Goal: Information Seeking & Learning: Check status

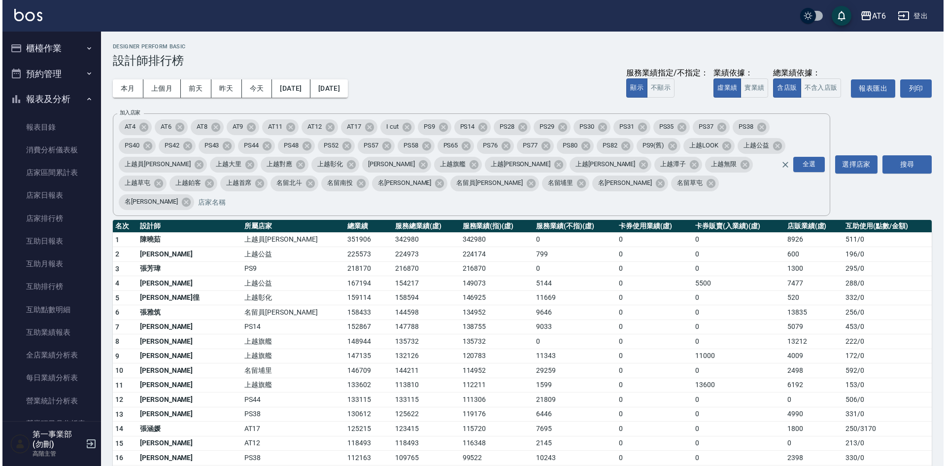
scroll to position [296, 0]
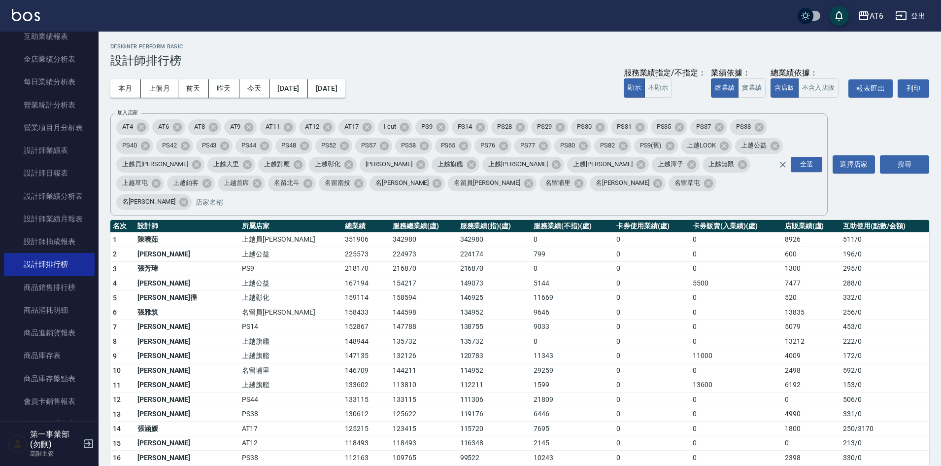
click at [869, 20] on icon "button" at bounding box center [864, 16] width 12 height 12
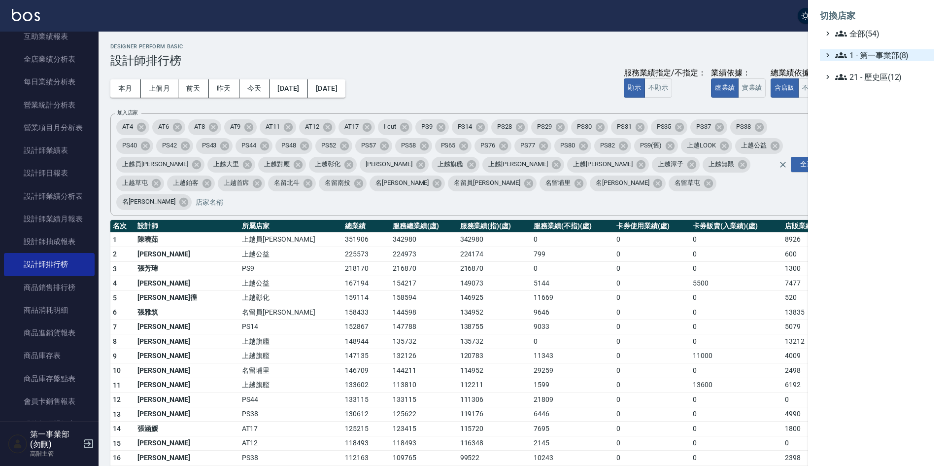
click at [899, 56] on span "1 - 第一事業部(8)" at bounding box center [882, 55] width 95 height 12
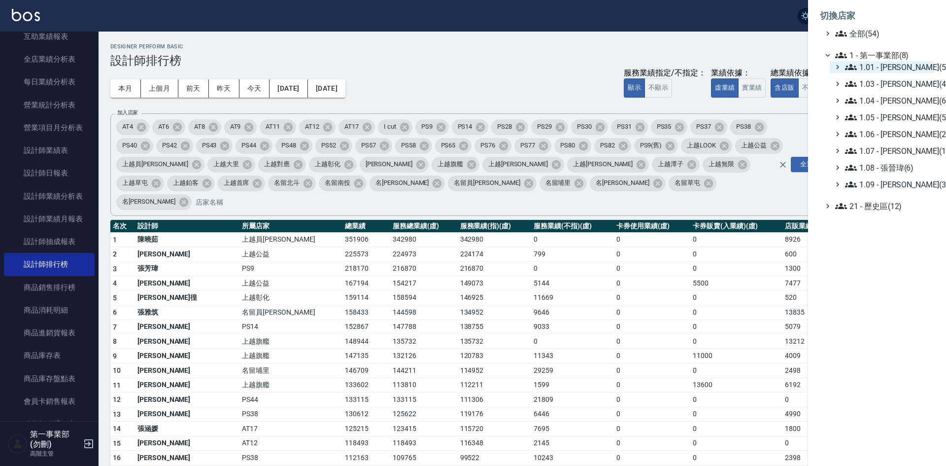
click at [902, 69] on span "1.01 - [PERSON_NAME](5)" at bounding box center [887, 67] width 85 height 12
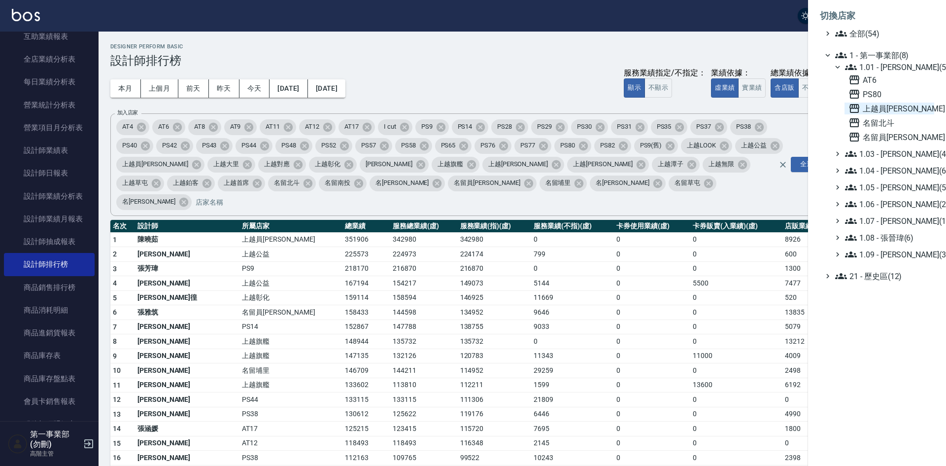
click at [886, 111] on span "上越員[PERSON_NAME]" at bounding box center [889, 108] width 82 height 12
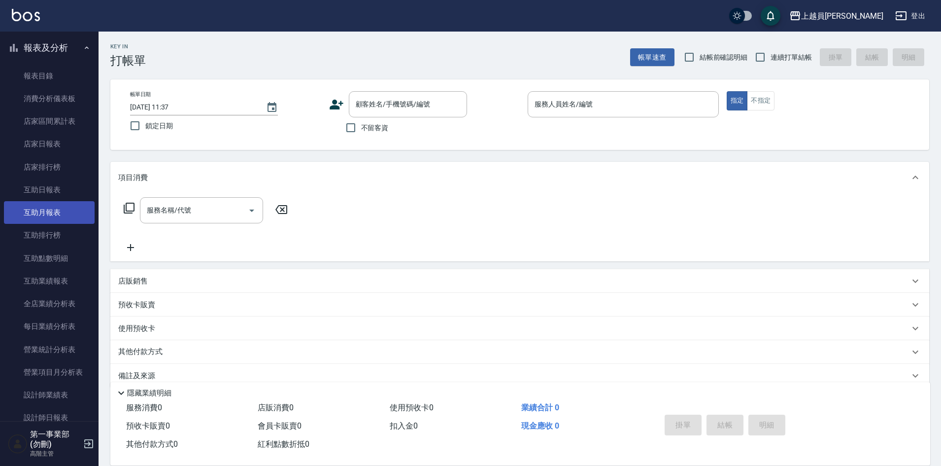
scroll to position [197, 0]
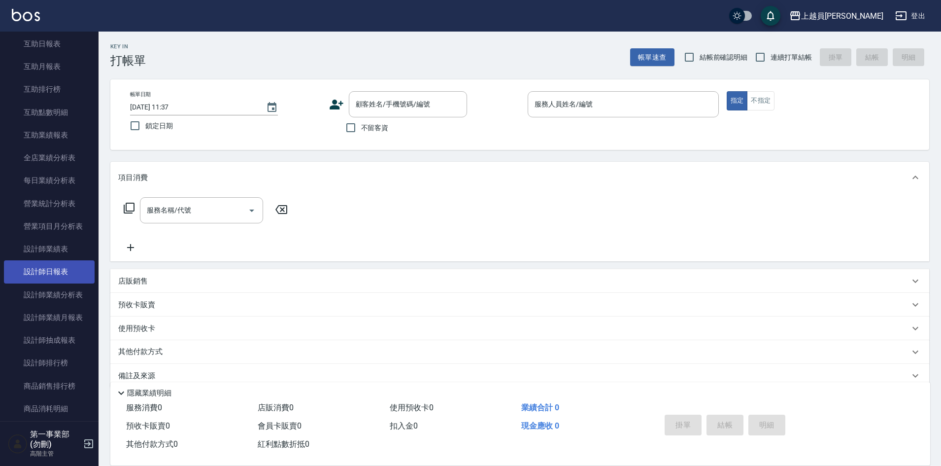
click at [62, 271] on link "設計師日報表" at bounding box center [49, 271] width 91 height 23
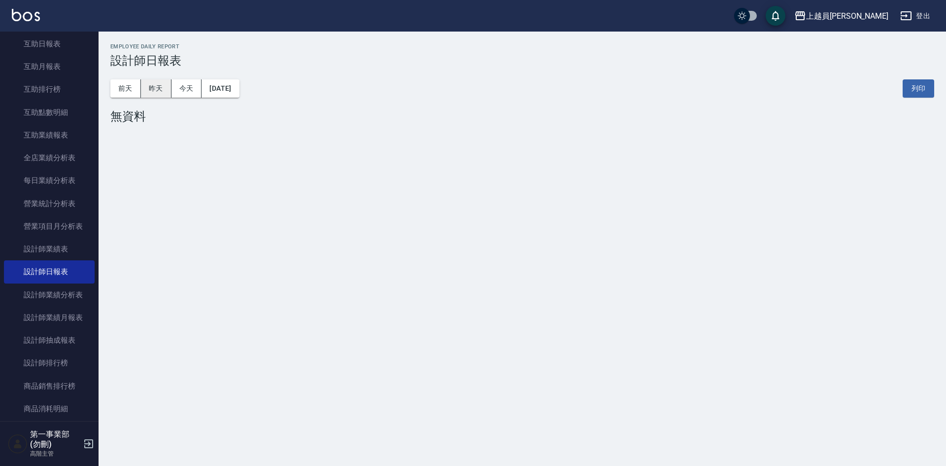
click at [158, 91] on button "昨天" at bounding box center [156, 88] width 31 height 18
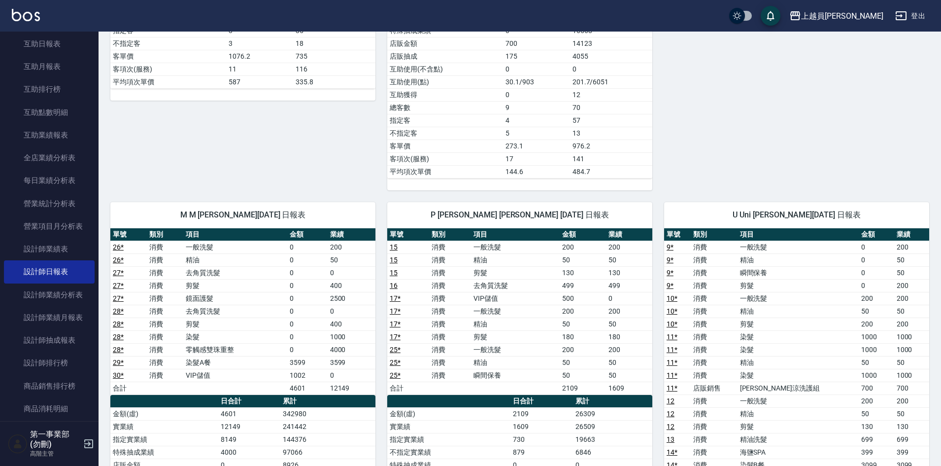
scroll to position [443, 0]
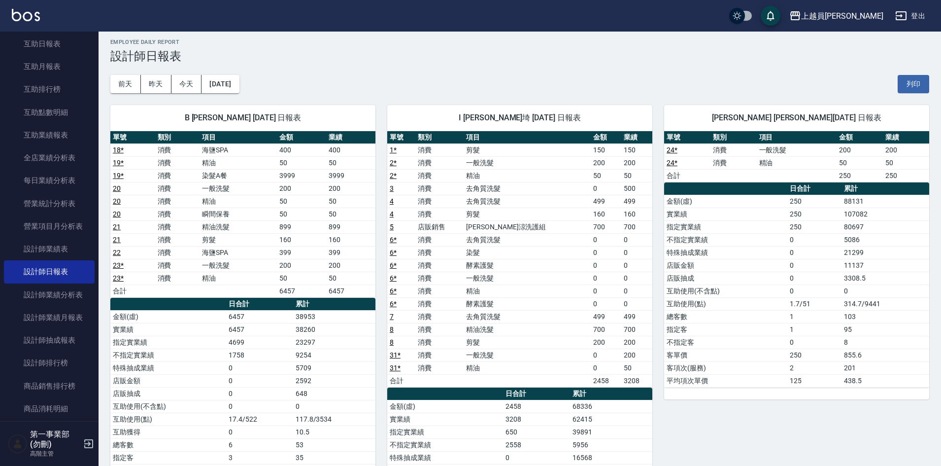
scroll to position [0, 0]
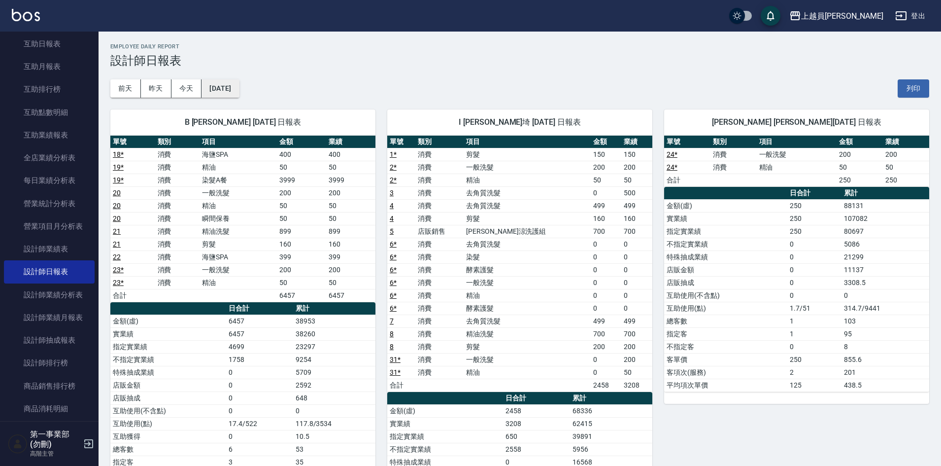
click at [235, 91] on button "2025/08/14" at bounding box center [219, 88] width 37 height 18
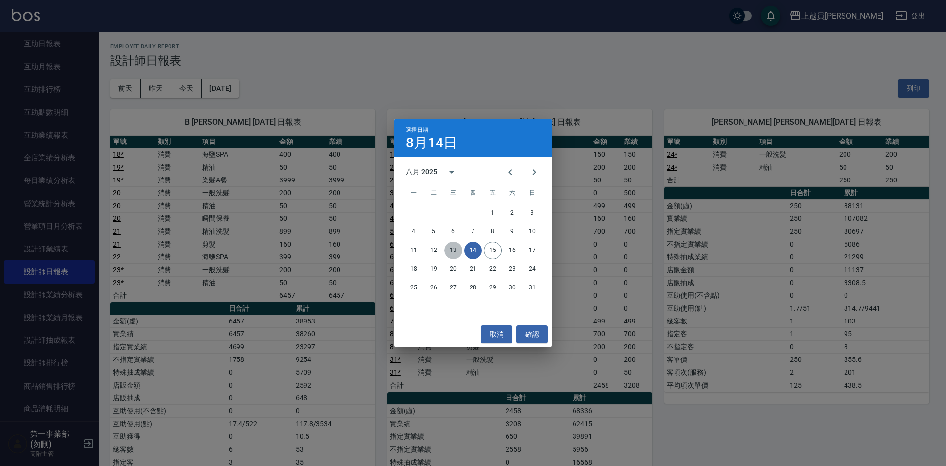
click at [460, 249] on button "13" at bounding box center [453, 250] width 18 height 18
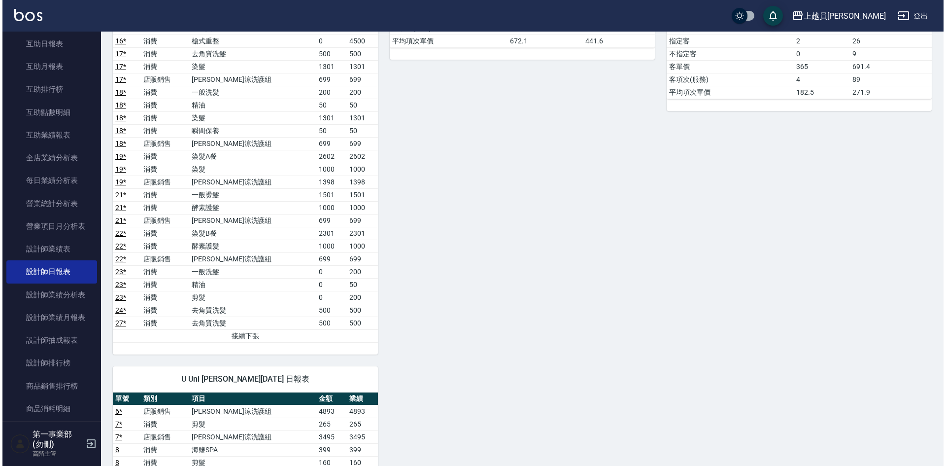
scroll to position [788, 0]
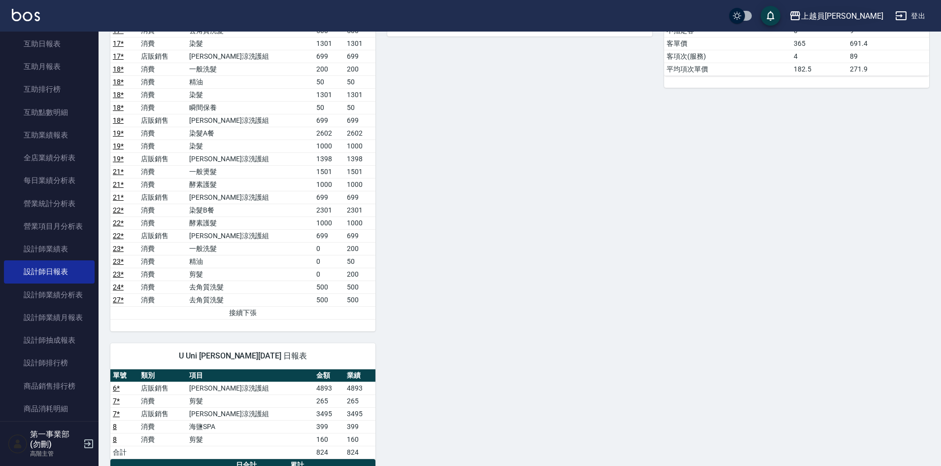
click at [859, 15] on div "上越員[PERSON_NAME]" at bounding box center [842, 16] width 82 height 12
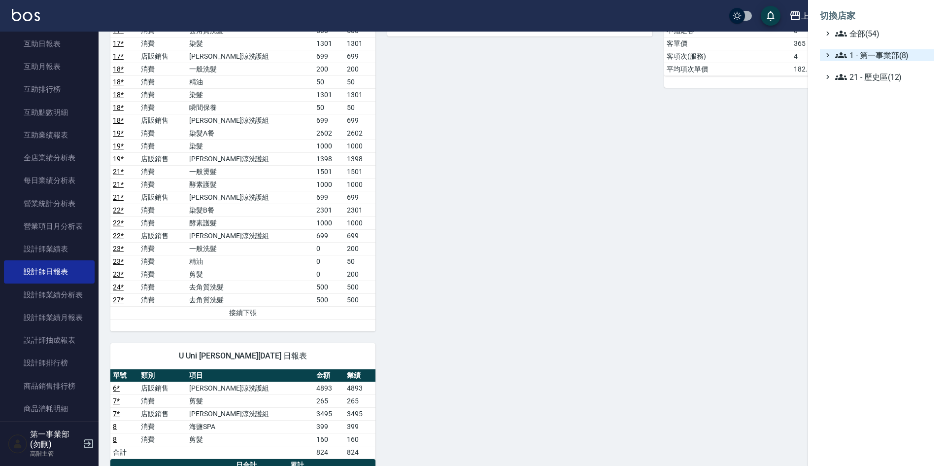
click at [911, 54] on span "1 - 第一事業部(8)" at bounding box center [882, 55] width 95 height 12
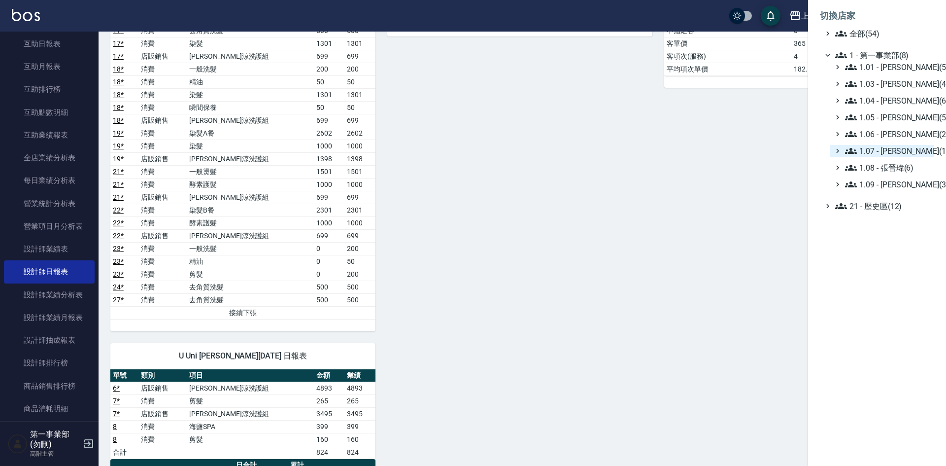
click at [898, 153] on span "1.07 - [PERSON_NAME](11)" at bounding box center [887, 151] width 85 height 12
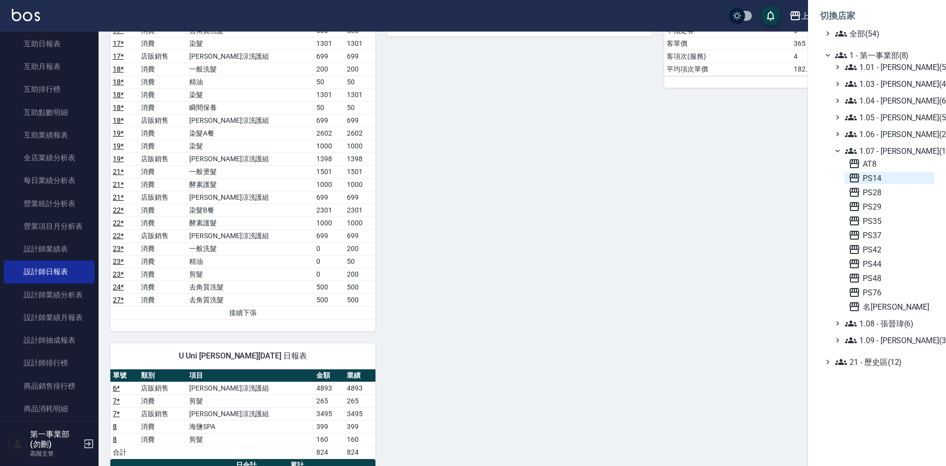
click at [884, 180] on span "PS14" at bounding box center [889, 178] width 82 height 12
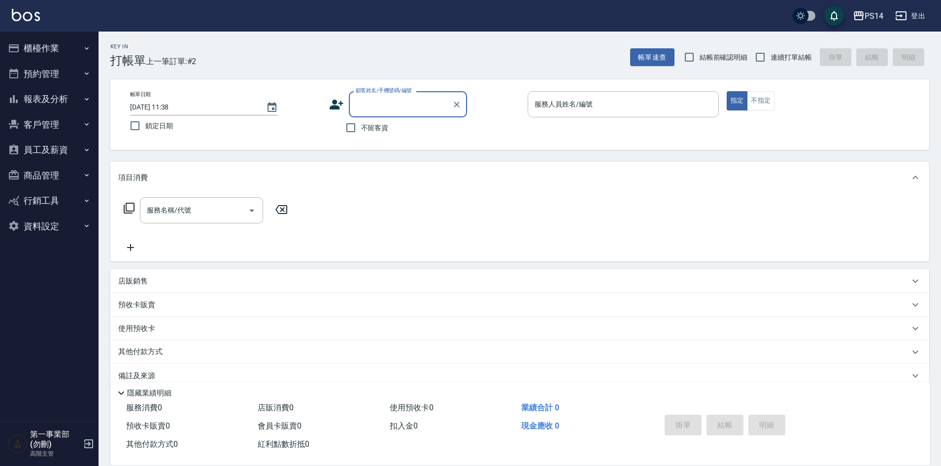
click at [43, 94] on button "報表及分析" at bounding box center [49, 99] width 91 height 26
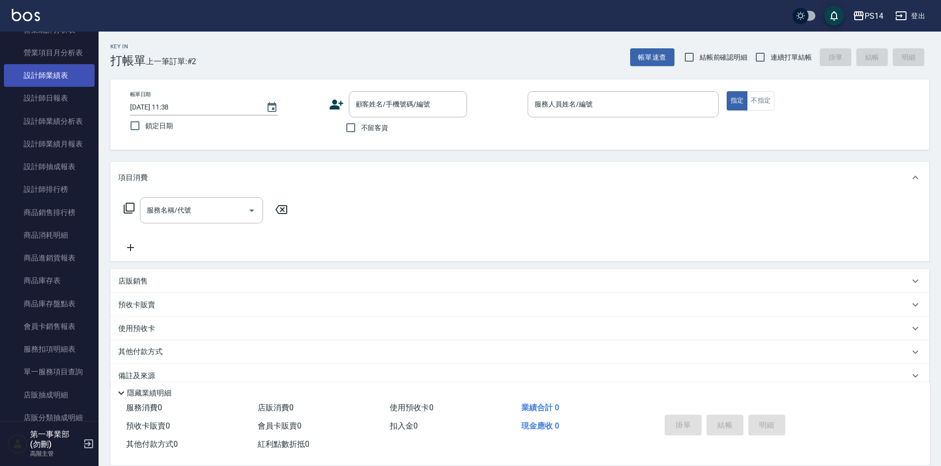
scroll to position [394, 0]
click at [71, 79] on link "設計師日報表" at bounding box center [49, 74] width 91 height 23
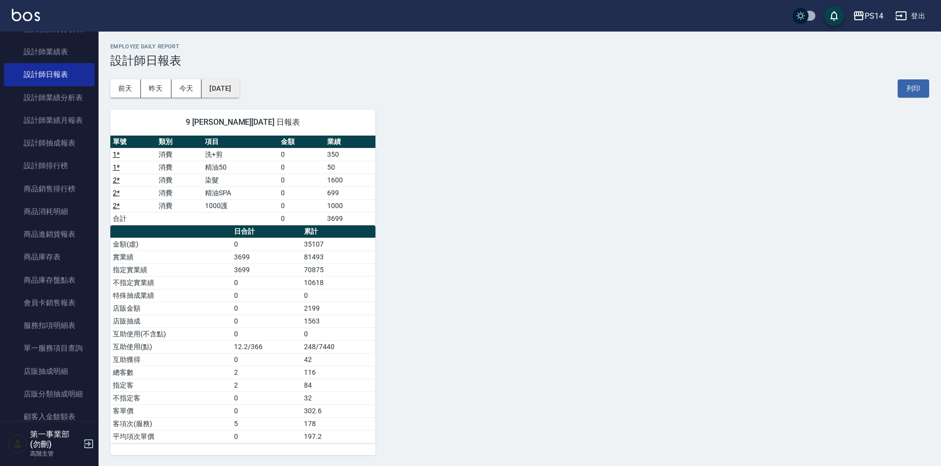
click at [239, 91] on button "[DATE]" at bounding box center [219, 88] width 37 height 18
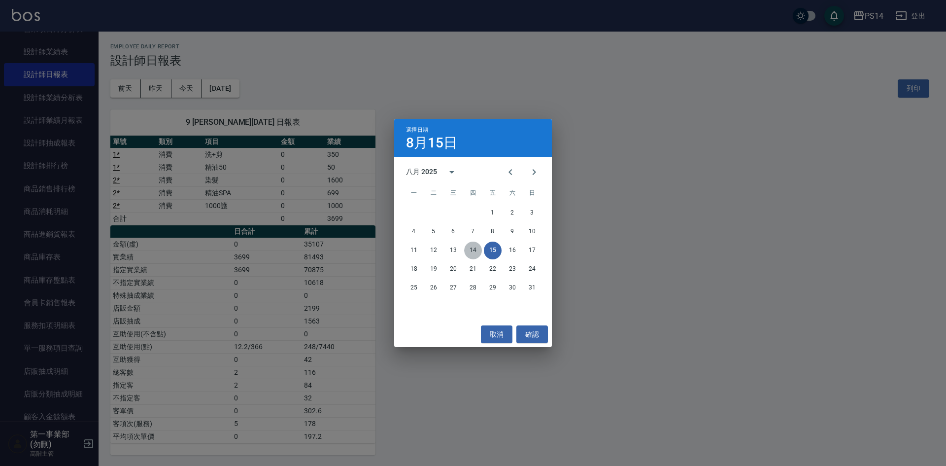
click at [471, 251] on button "14" at bounding box center [473, 250] width 18 height 18
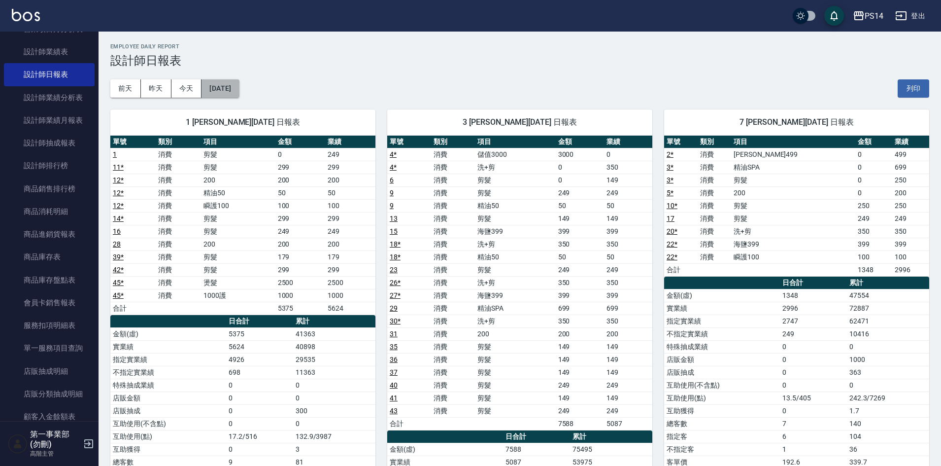
click at [229, 94] on button "2025/08/14" at bounding box center [219, 88] width 37 height 18
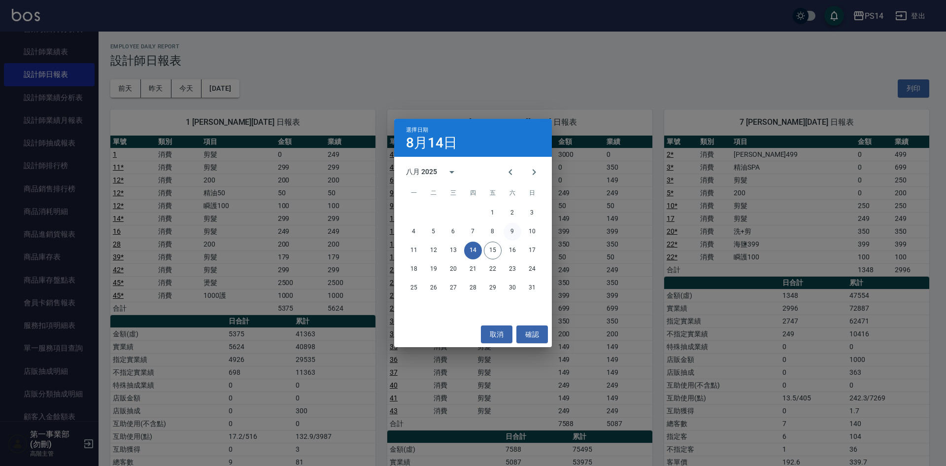
click at [512, 235] on button "9" at bounding box center [512, 232] width 18 height 18
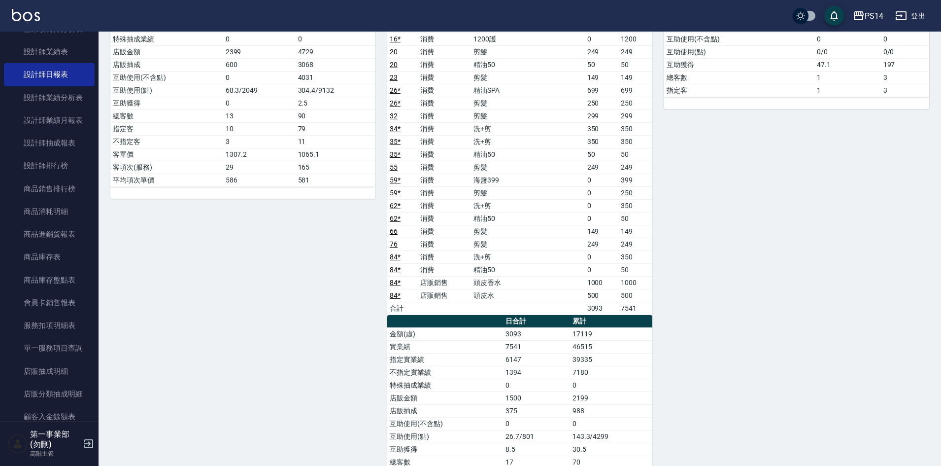
scroll to position [1330, 0]
click at [618, 237] on td "249" at bounding box center [635, 242] width 34 height 13
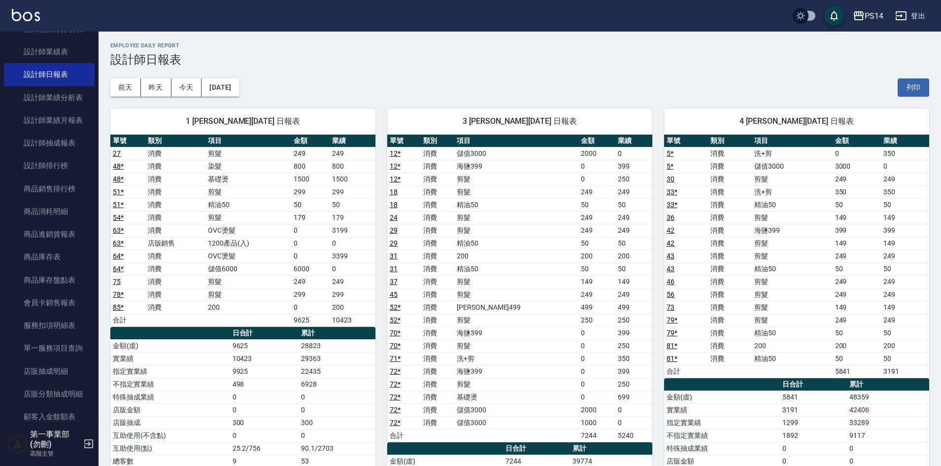
scroll to position [0, 0]
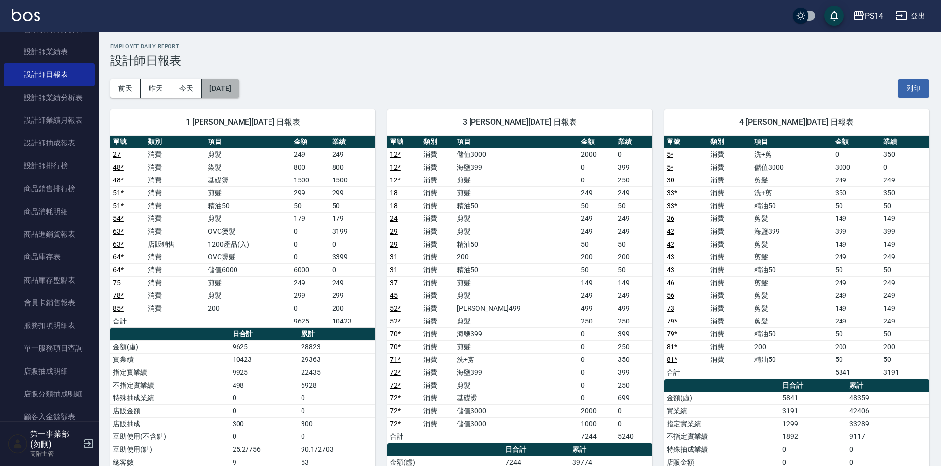
click at [234, 87] on button "2025/08/09" at bounding box center [219, 88] width 37 height 18
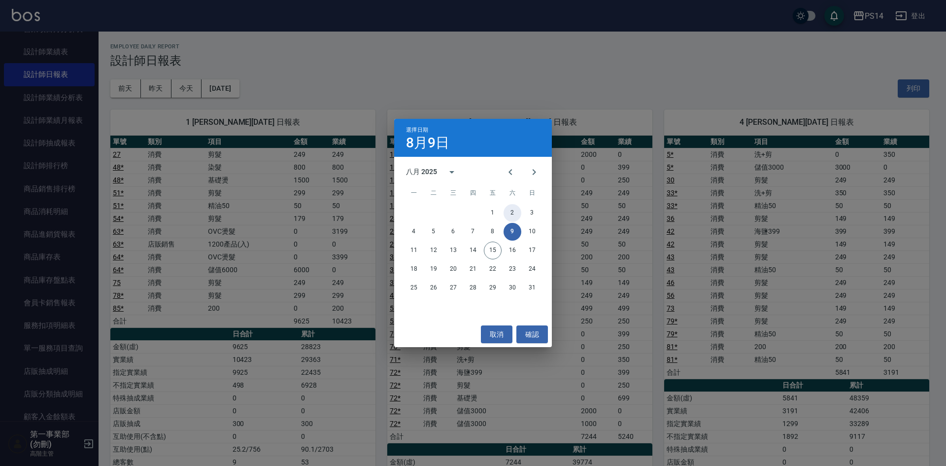
click at [512, 211] on button "2" at bounding box center [512, 213] width 18 height 18
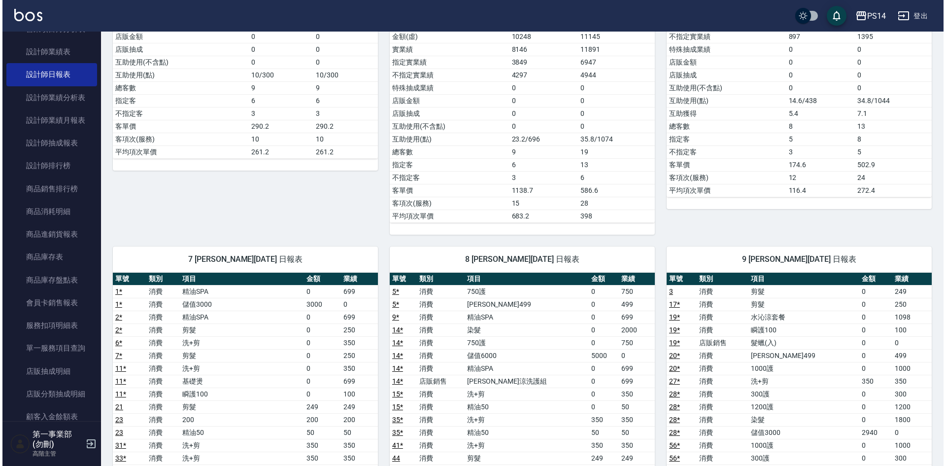
scroll to position [493, 0]
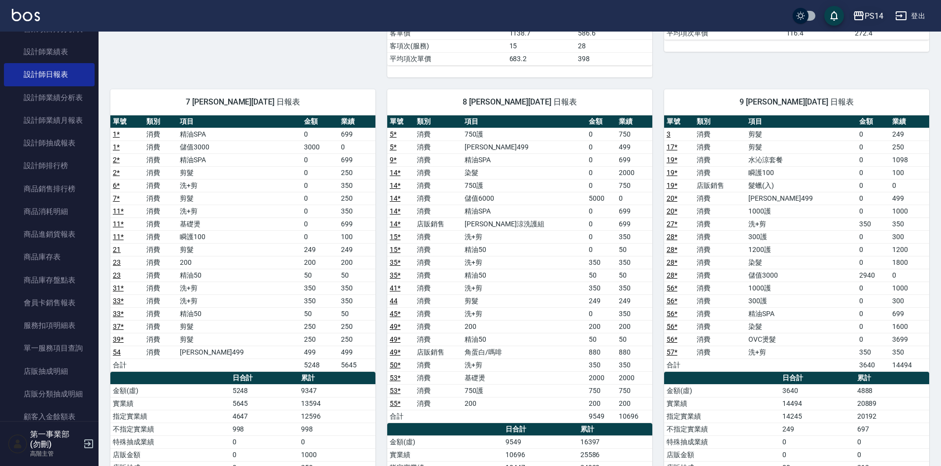
click at [881, 20] on div "PS14" at bounding box center [874, 16] width 19 height 12
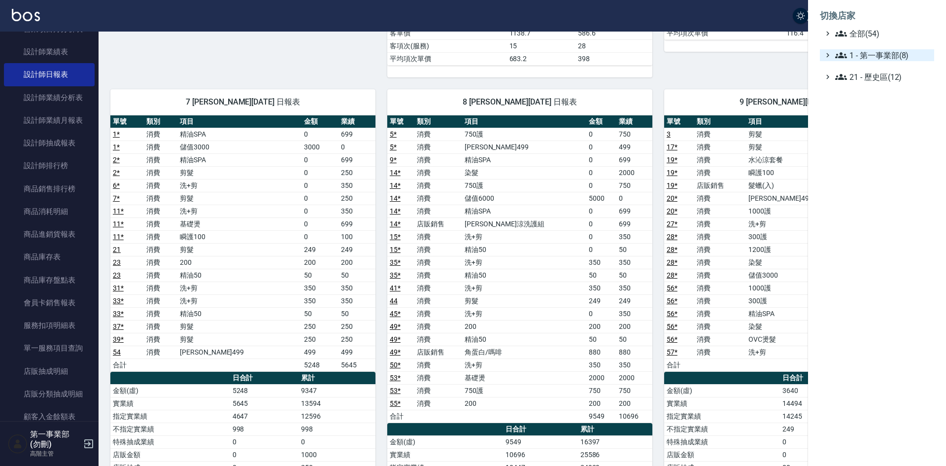
click at [889, 54] on span "1 - 第一事業部(8)" at bounding box center [882, 55] width 95 height 12
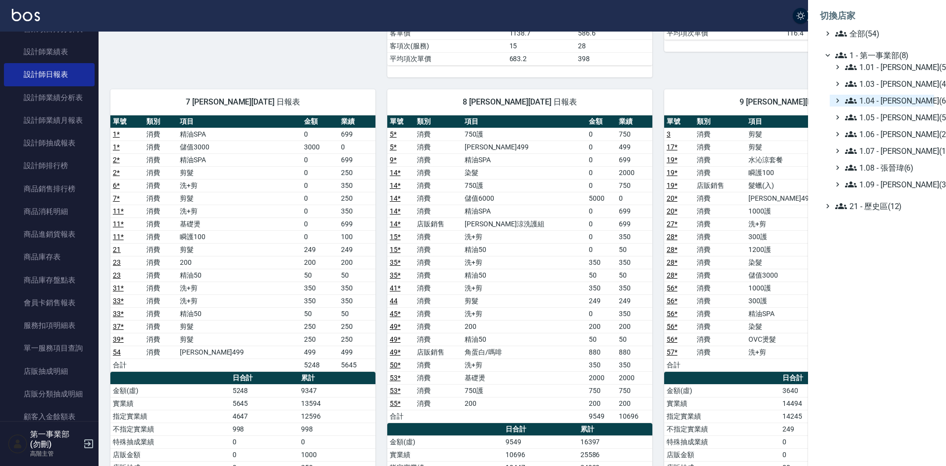
click at [902, 96] on span "1.04 - [PERSON_NAME](6)" at bounding box center [887, 101] width 85 height 12
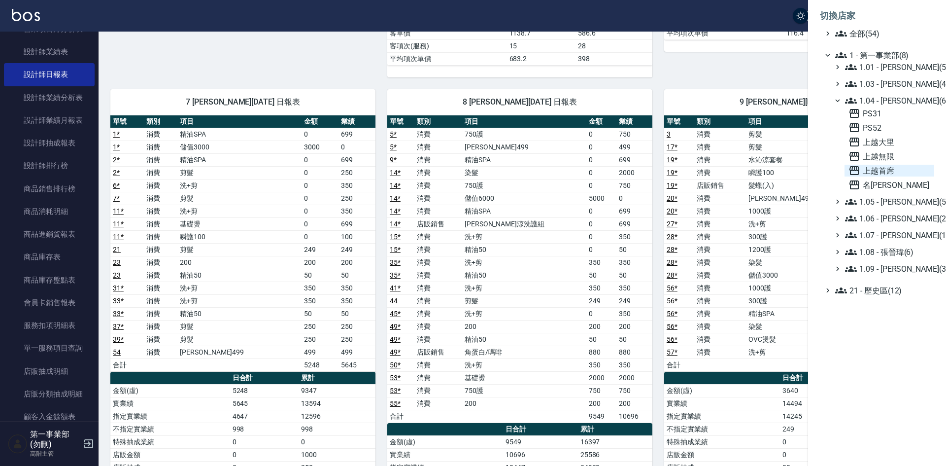
click at [890, 168] on span "上越首席" at bounding box center [889, 171] width 82 height 12
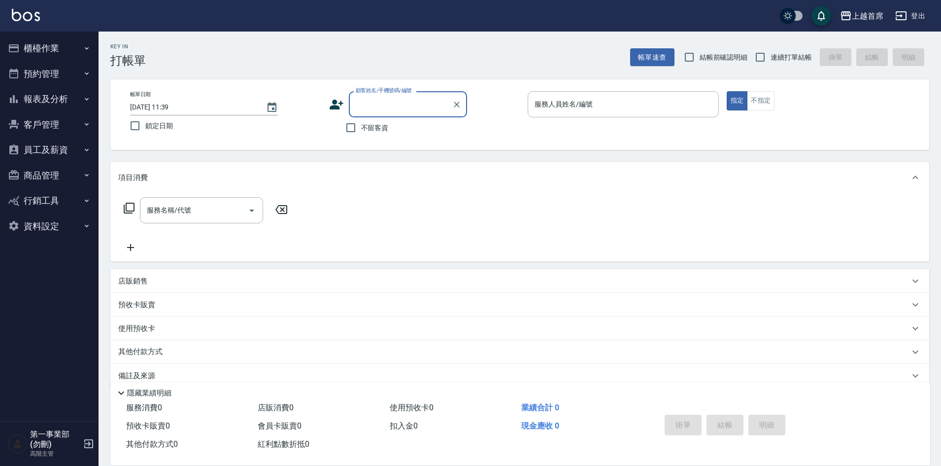
click at [55, 104] on button "報表及分析" at bounding box center [49, 99] width 91 height 26
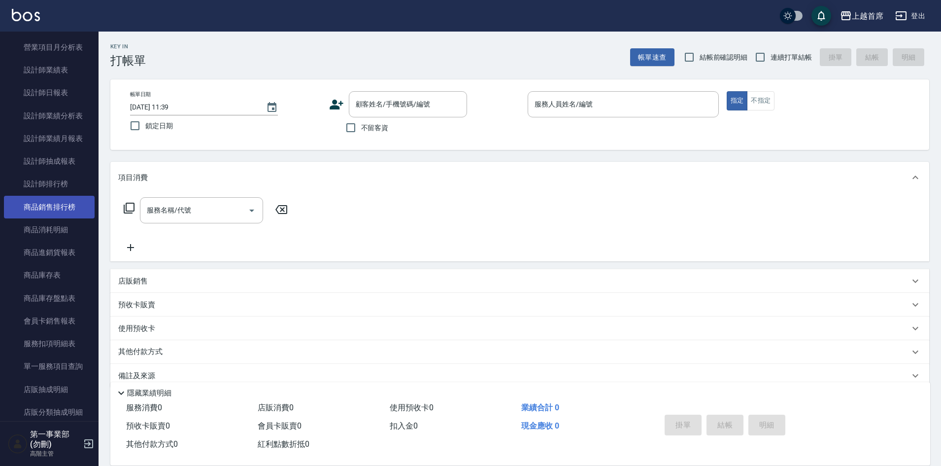
scroll to position [394, 0]
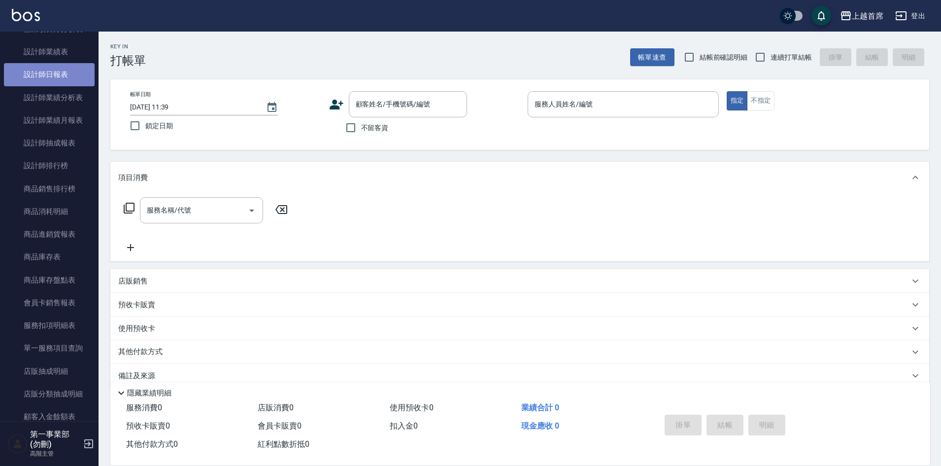
click at [67, 77] on link "設計師日報表" at bounding box center [49, 74] width 91 height 23
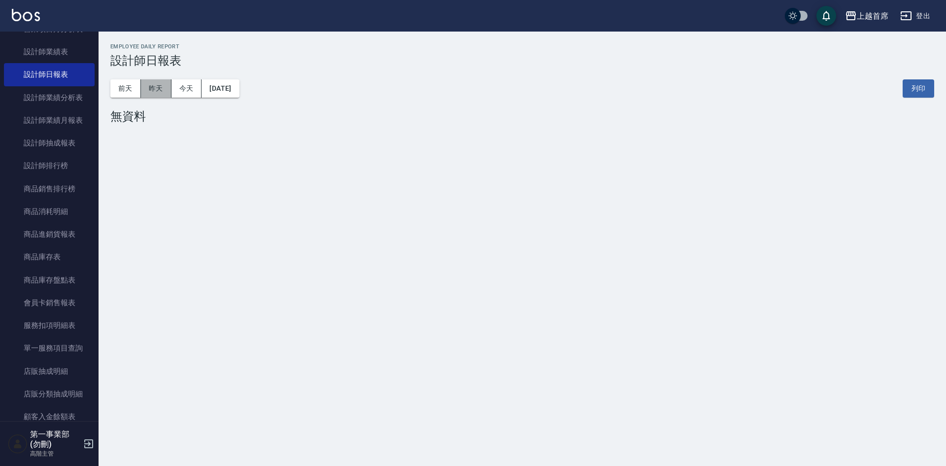
click at [160, 89] on button "昨天" at bounding box center [156, 88] width 31 height 18
